Goal: Transaction & Acquisition: Purchase product/service

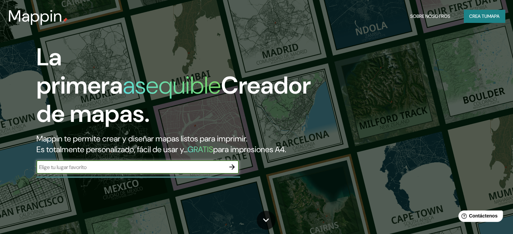
click at [464, 16] on button "Crea tu mapa" at bounding box center [483, 16] width 41 height 13
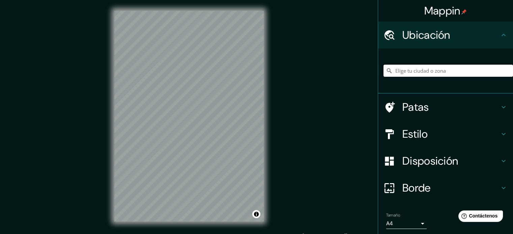
click at [408, 71] on input "Elige tu ciudad o zona" at bounding box center [447, 71] width 129 height 12
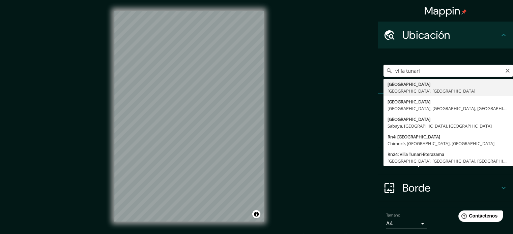
type input "[GEOGRAPHIC_DATA], [GEOGRAPHIC_DATA], [GEOGRAPHIC_DATA]"
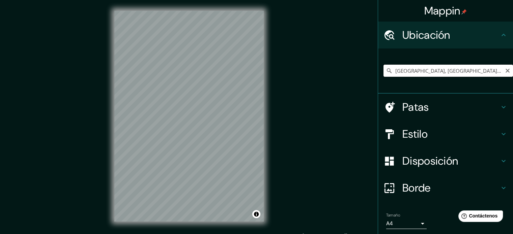
click at [484, 73] on input "[GEOGRAPHIC_DATA], [GEOGRAPHIC_DATA], [GEOGRAPHIC_DATA]" at bounding box center [447, 71] width 129 height 12
click at [494, 73] on input "[GEOGRAPHIC_DATA], [GEOGRAPHIC_DATA], [GEOGRAPHIC_DATA]" at bounding box center [447, 71] width 129 height 12
click at [505, 71] on icon "Claro" at bounding box center [507, 71] width 4 height 4
click at [477, 72] on input "Elige tu ciudad o zona" at bounding box center [447, 71] width 129 height 12
click at [464, 74] on input "v" at bounding box center [447, 71] width 129 height 12
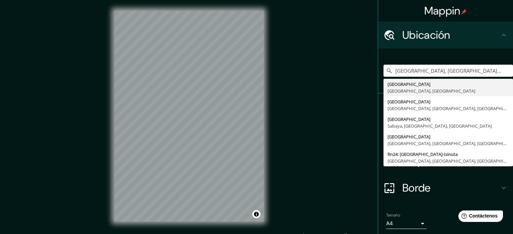
type input "[GEOGRAPHIC_DATA], [GEOGRAPHIC_DATA], [GEOGRAPHIC_DATA]"
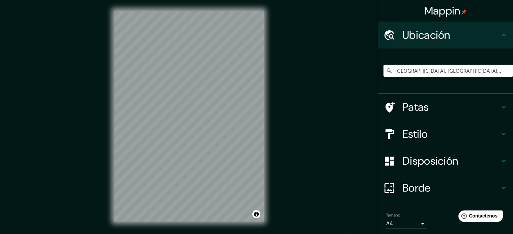
click at [499, 108] on icon at bounding box center [503, 107] width 8 height 8
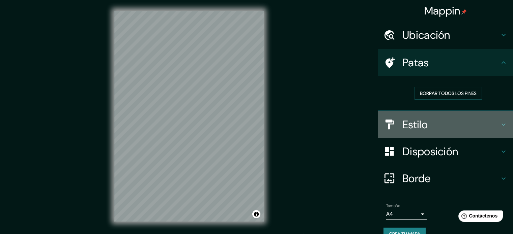
click at [501, 123] on icon at bounding box center [503, 124] width 4 height 2
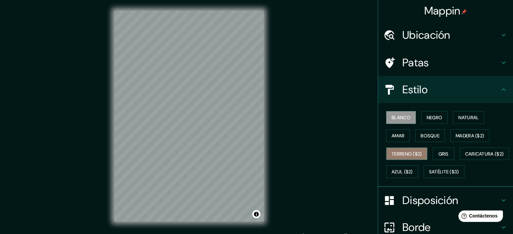
click at [392, 153] on font "Terreno ($2)" at bounding box center [406, 154] width 30 height 6
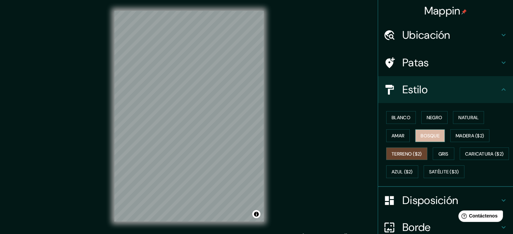
click at [421, 134] on font "Bosque" at bounding box center [429, 136] width 19 height 6
click at [440, 114] on button "Negro" at bounding box center [434, 117] width 27 height 13
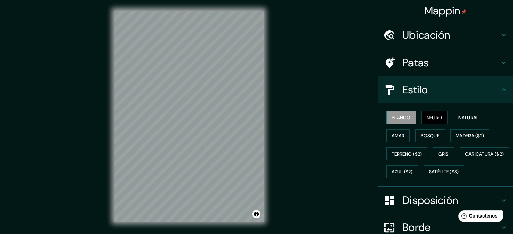
click at [404, 121] on font "Blanco" at bounding box center [400, 117] width 19 height 9
click at [398, 137] on font "Amar" at bounding box center [397, 136] width 13 height 6
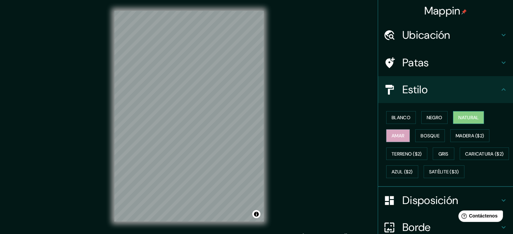
click at [458, 117] on font "Natural" at bounding box center [468, 118] width 20 height 6
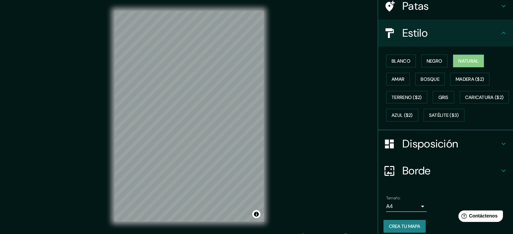
scroll to position [80, 0]
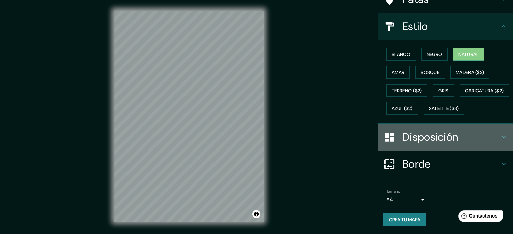
drag, startPoint x: 432, startPoint y: 146, endPoint x: 435, endPoint y: 139, distance: 8.3
click at [433, 144] on div "Disposición" at bounding box center [445, 137] width 135 height 27
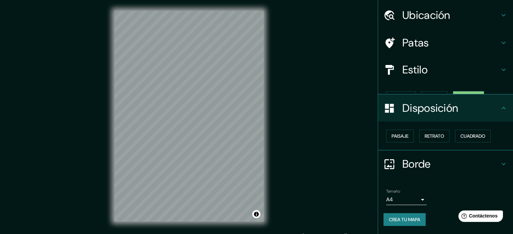
scroll to position [8, 0]
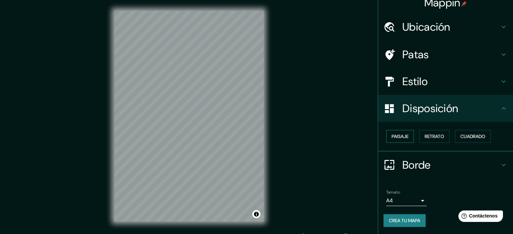
click at [391, 137] on font "Paisaje" at bounding box center [399, 136] width 17 height 6
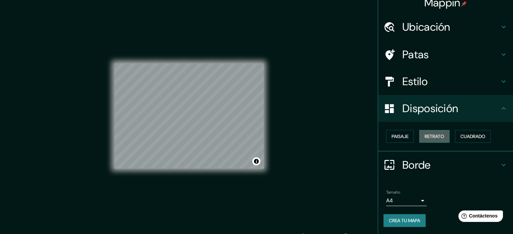
click at [419, 138] on button "Retrato" at bounding box center [434, 136] width 30 height 13
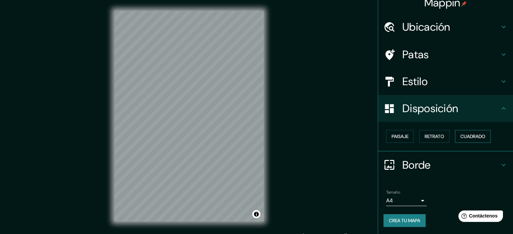
click at [471, 139] on font "Cuadrado" at bounding box center [472, 136] width 25 height 6
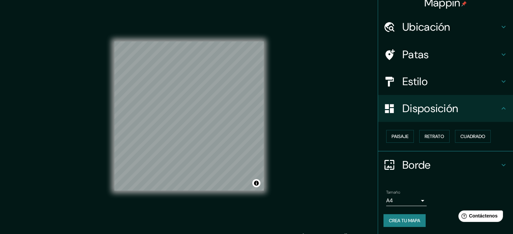
click at [409, 166] on font "Borde" at bounding box center [416, 165] width 28 height 14
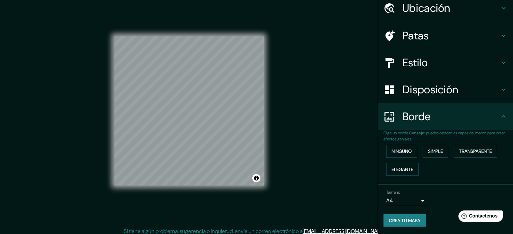
scroll to position [9, 0]
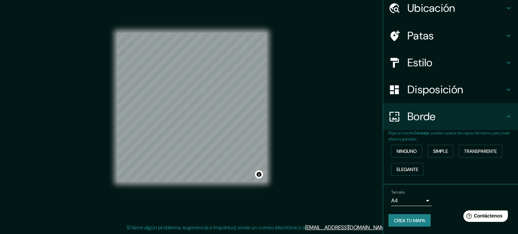
click at [406, 202] on body "Mappin Ubicación [GEOGRAPHIC_DATA], [GEOGRAPHIC_DATA], [GEOGRAPHIC_DATA] [GEOGR…" at bounding box center [259, 108] width 518 height 234
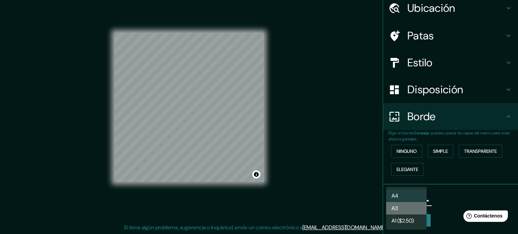
click at [406, 205] on li "A3" at bounding box center [406, 208] width 40 height 12
type input "a4"
